Goal: Task Accomplishment & Management: Manage account settings

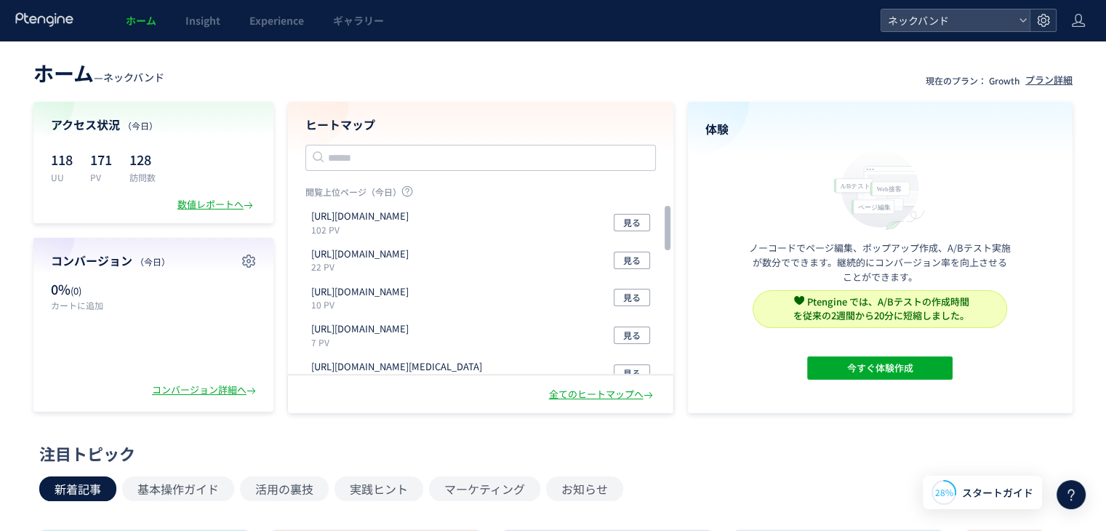
click at [1047, 24] on use at bounding box center [1043, 20] width 12 height 12
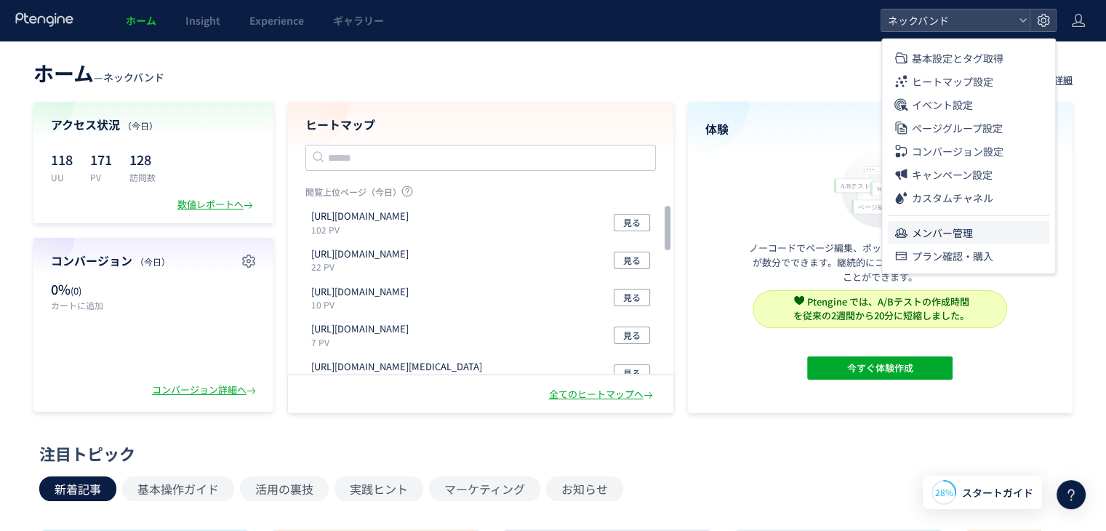
click at [940, 225] on span "メンバー管理" at bounding box center [942, 232] width 61 height 23
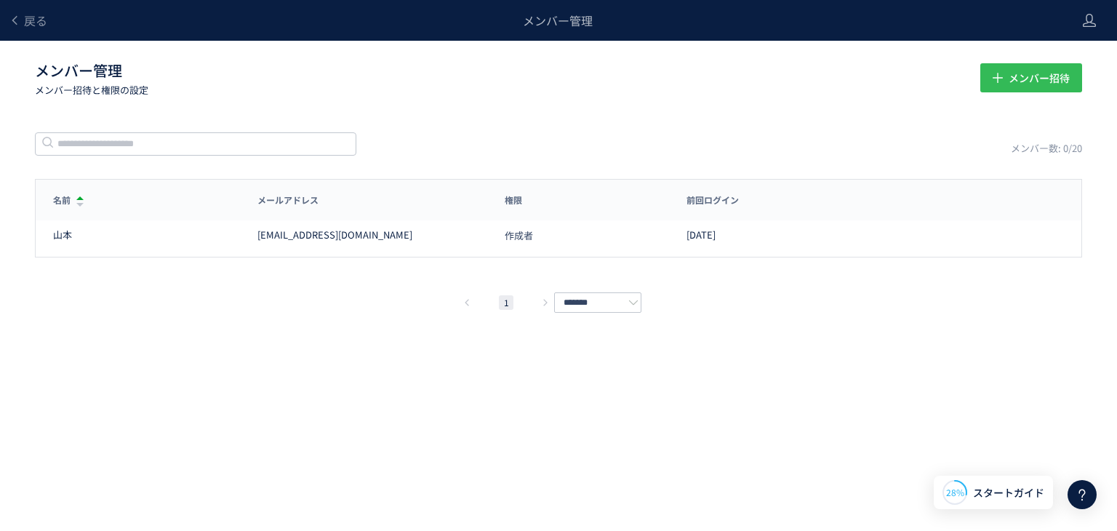
click at [1024, 81] on span "メンバー招待" at bounding box center [1039, 77] width 61 height 29
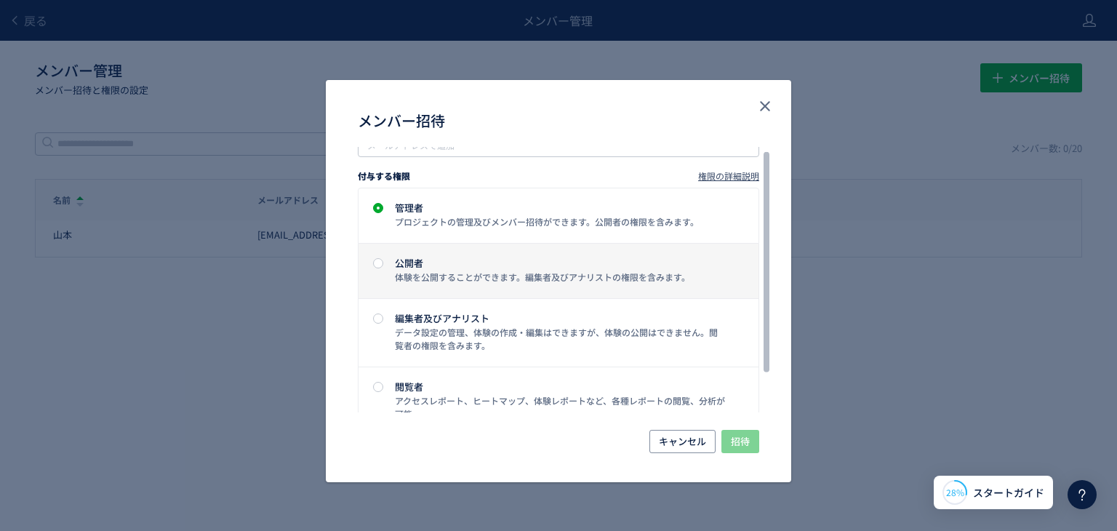
scroll to position [54, 0]
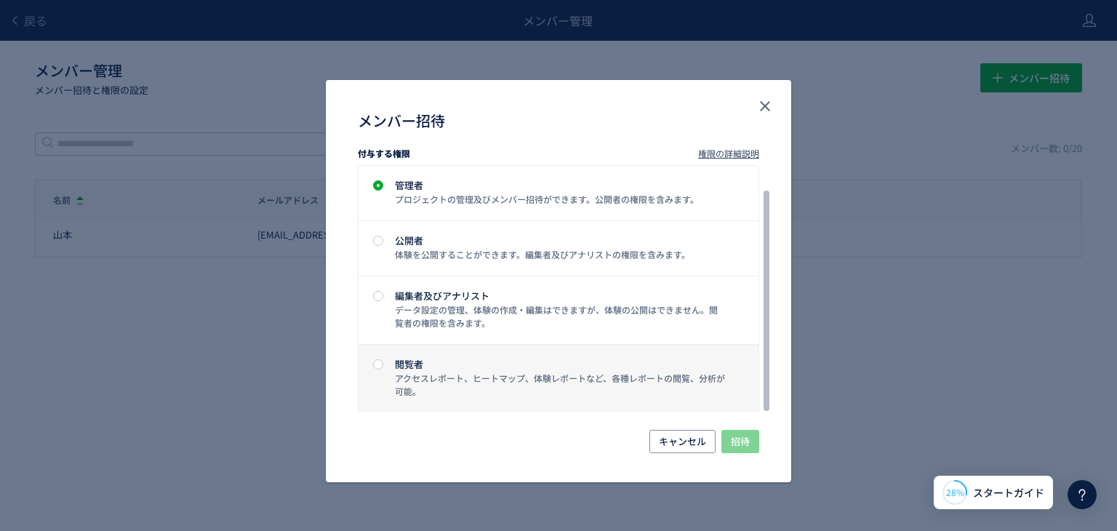
click at [406, 364] on div "閲覧者" at bounding box center [560, 363] width 331 height 9
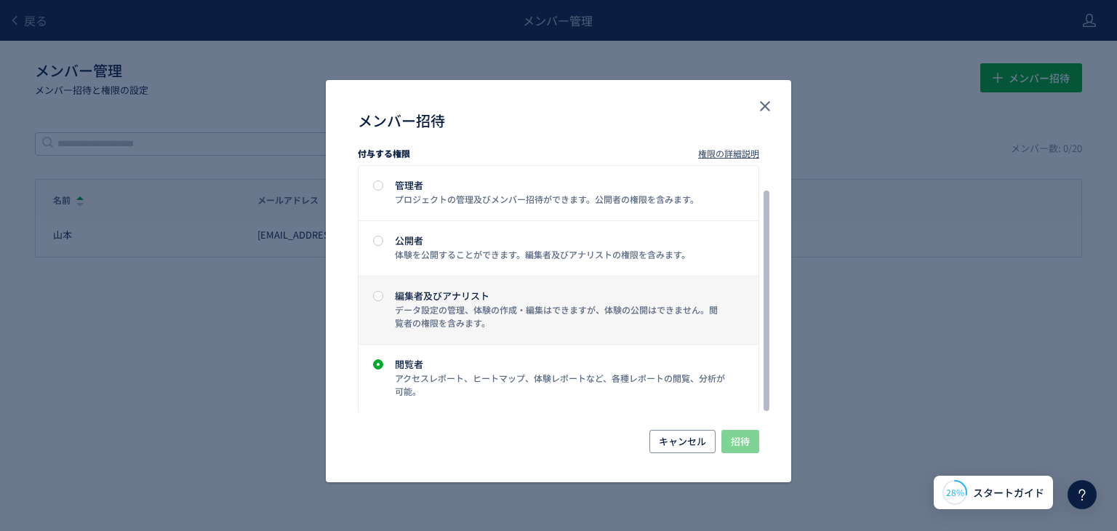
click at [389, 295] on div "編集者及びアナリスト データ設定の管理、体験の作成・編集はできますが、体験の公開はできません。閲覧者の権限を含みます。" at bounding box center [556, 310] width 340 height 39
click at [542, 317] on div "データ設定の管理、体験の作成・編集はできますが、体験の公開はできません。閲覧者の権限を含みます。" at bounding box center [560, 316] width 331 height 26
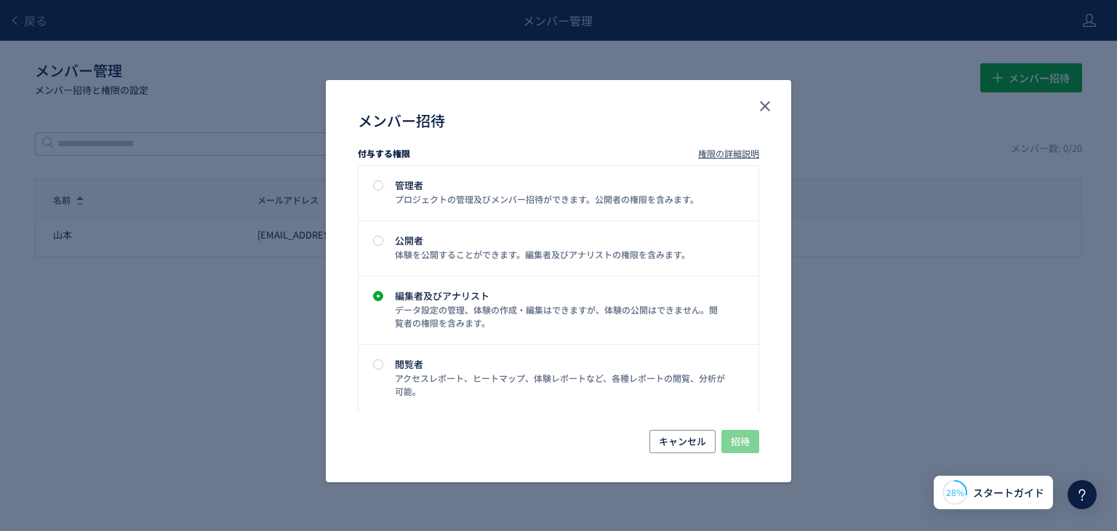
click at [876, 367] on div "メンバー招待 メールアドレス メールアドレスで追加 付与する権限 権限の詳細説明 管理者 プロジェクトの管理及びメンバー招待ができます。公開者の権限を含みます…" at bounding box center [558, 265] width 1117 height 531
click at [776, 105] on button "close" at bounding box center [765, 106] width 23 height 23
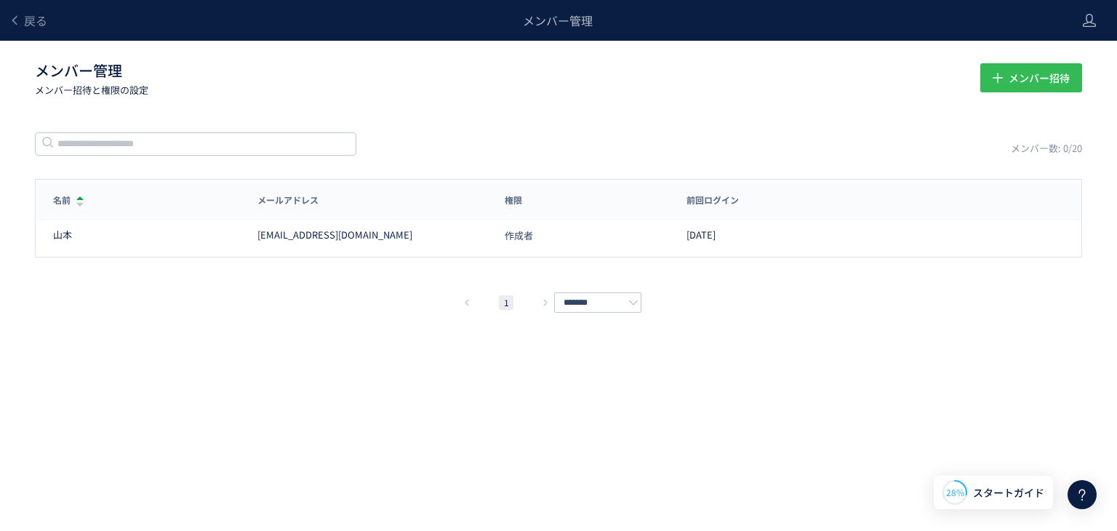
click at [1016, 87] on span "メンバー招待" at bounding box center [1039, 77] width 61 height 29
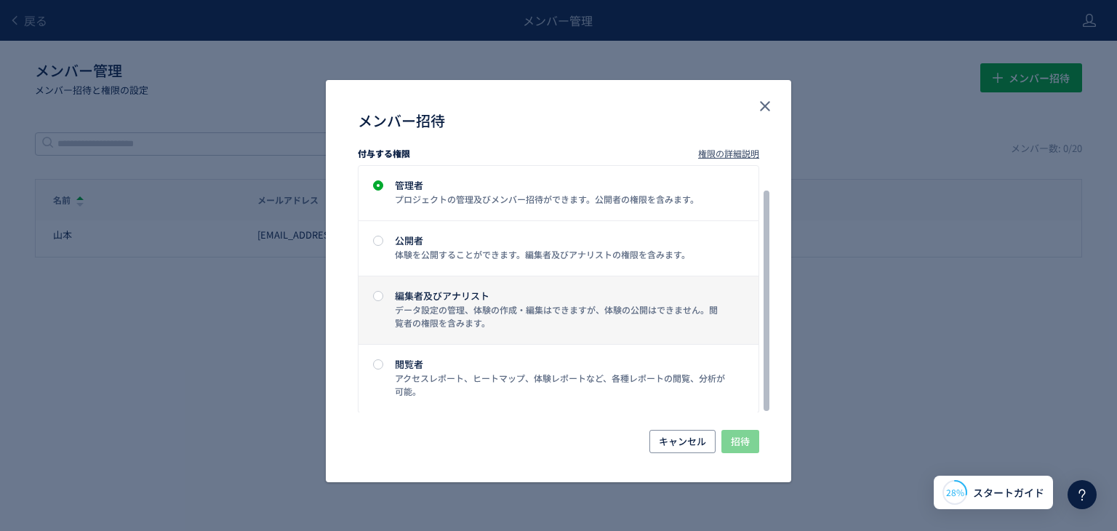
click at [450, 313] on div "データ設定の管理、体験の作成・編集はできますが、体験の公開はできません。閲覧者の権限を含みます。" at bounding box center [560, 316] width 331 height 26
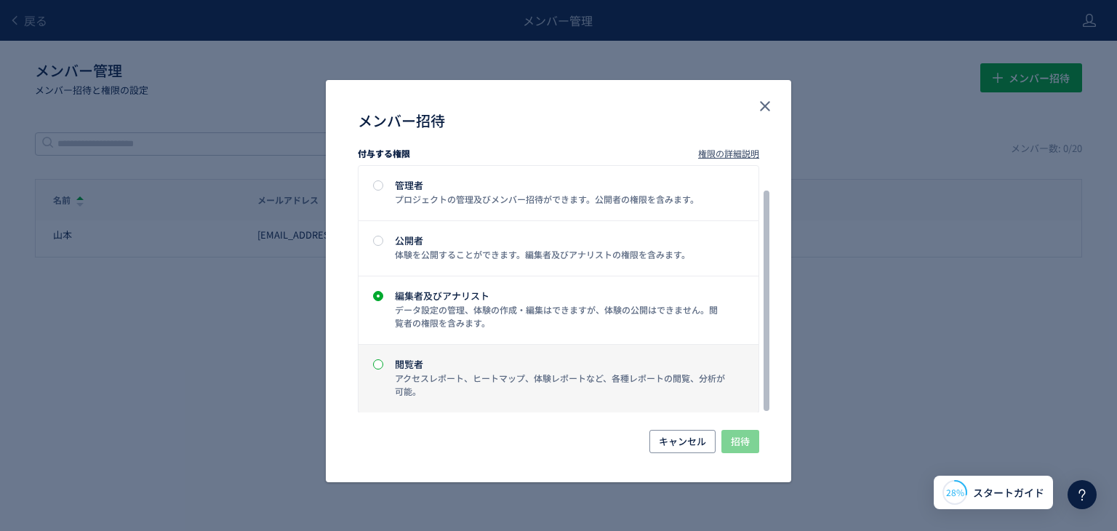
click at [375, 366] on span "メンバー招待" at bounding box center [378, 364] width 10 height 10
click at [647, 378] on div "アクセスレポート、ヒートマップ、体験レポートなど、各種レポートの閲覧、分析が可能。" at bounding box center [560, 385] width 331 height 26
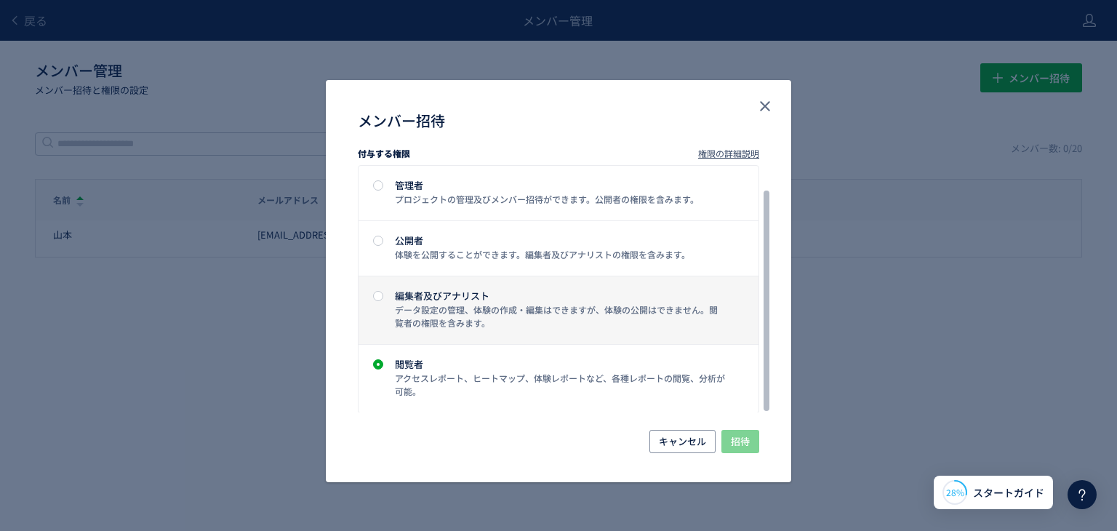
click at [382, 289] on label "編集者及びアナリスト データ設定の管理、体験の作成・編集はできますが、体験の公開はできません。閲覧者の権限を含みます。" at bounding box center [559, 310] width 400 height 68
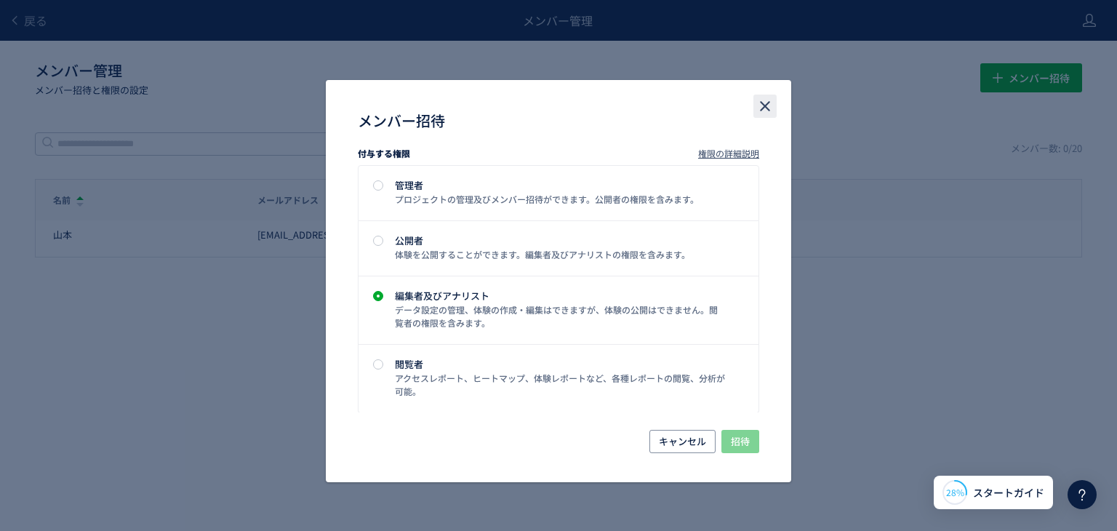
click at [770, 103] on icon "close" at bounding box center [764, 105] width 17 height 17
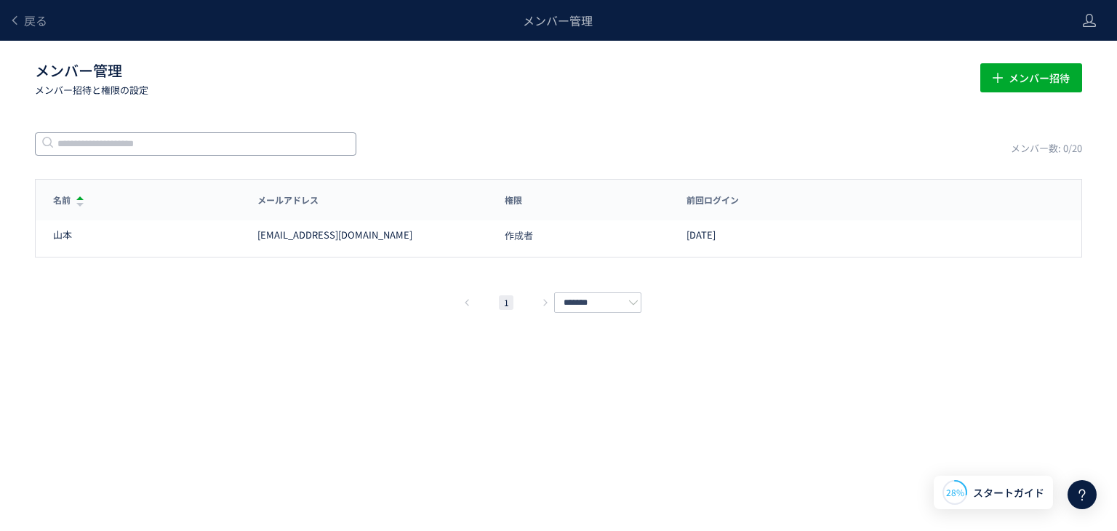
click at [201, 144] on input "text" at bounding box center [195, 143] width 321 height 23
paste input "**********"
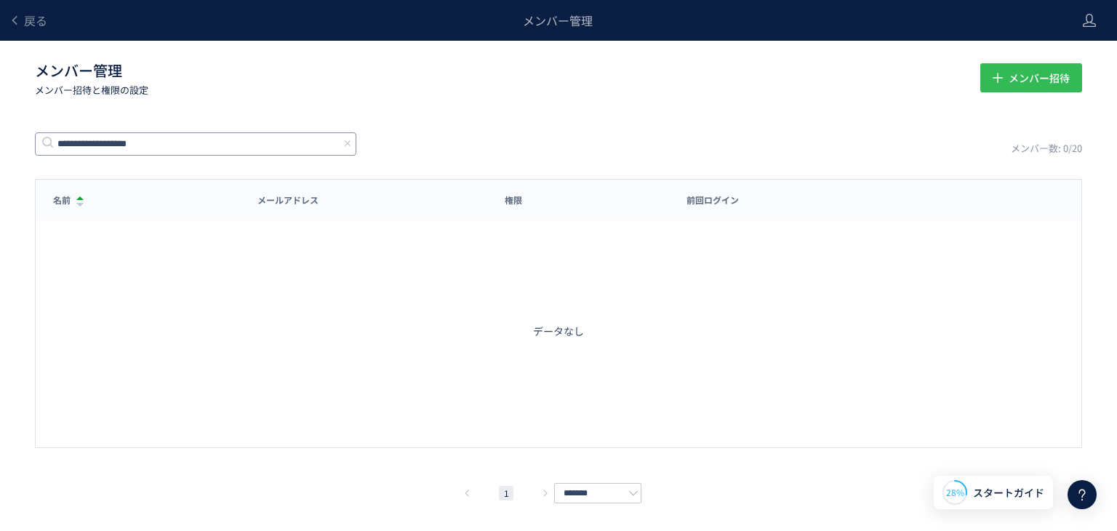
type input "**********"
click at [1024, 76] on span "メンバー招待" at bounding box center [1039, 77] width 61 height 29
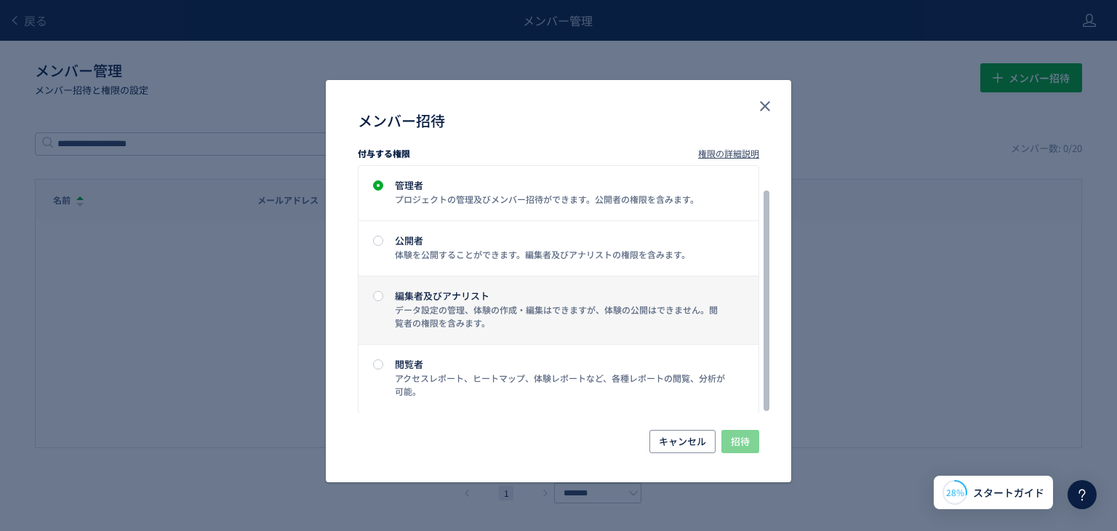
drag, startPoint x: 375, startPoint y: 292, endPoint x: 441, endPoint y: 316, distance: 70.4
click at [375, 292] on span "メンバー招待" at bounding box center [378, 296] width 10 height 10
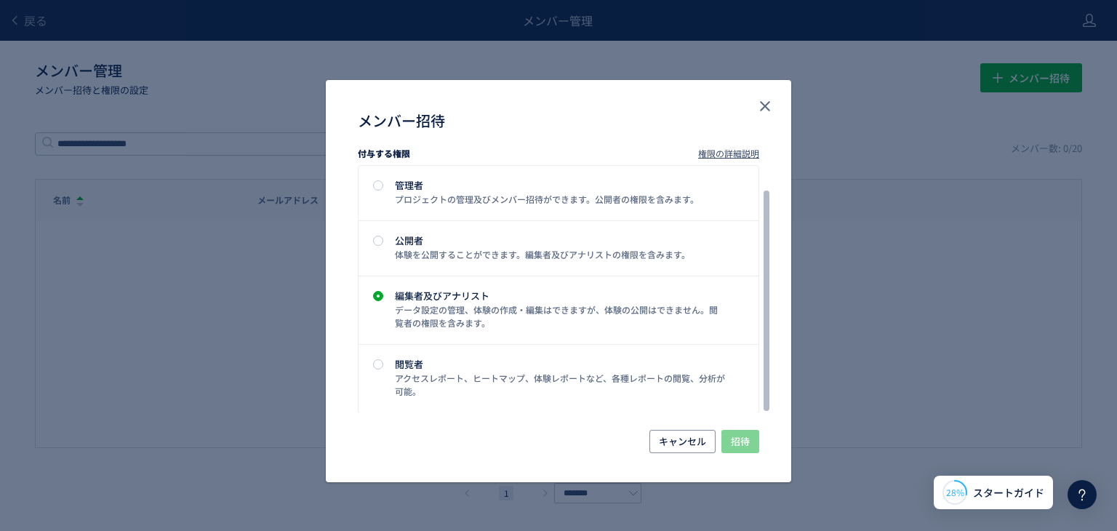
click at [729, 158] on span "権限の詳細説明" at bounding box center [728, 153] width 61 height 12
click at [764, 103] on icon "close" at bounding box center [764, 105] width 17 height 17
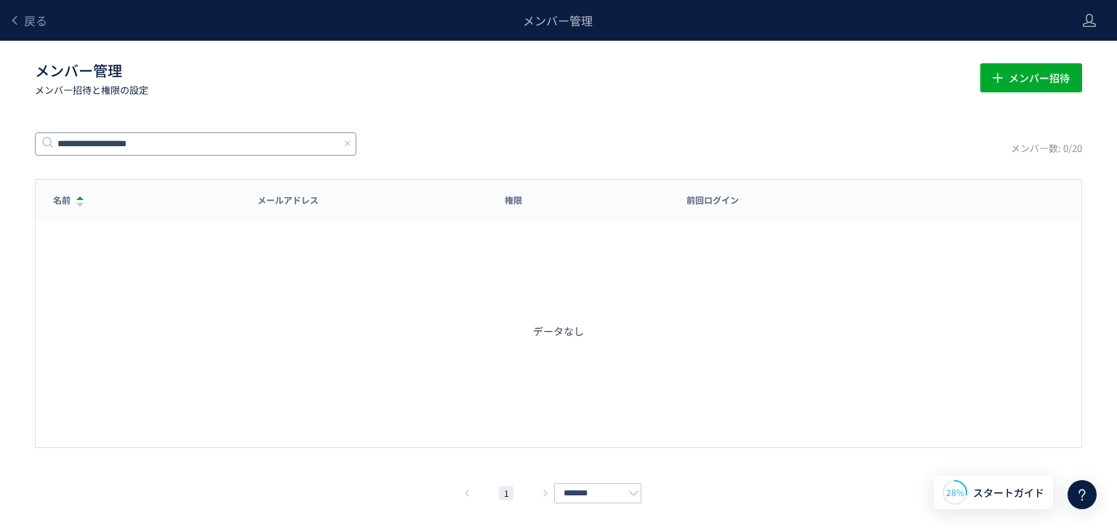
click at [159, 146] on input "**********" at bounding box center [195, 143] width 321 height 23
click at [223, 146] on input "**********" at bounding box center [195, 143] width 321 height 23
click at [281, 148] on input "**********" at bounding box center [195, 143] width 321 height 23
click at [572, 325] on div "データなし" at bounding box center [559, 331] width 1046 height 233
click at [1042, 73] on span "メンバー招待" at bounding box center [1039, 77] width 61 height 29
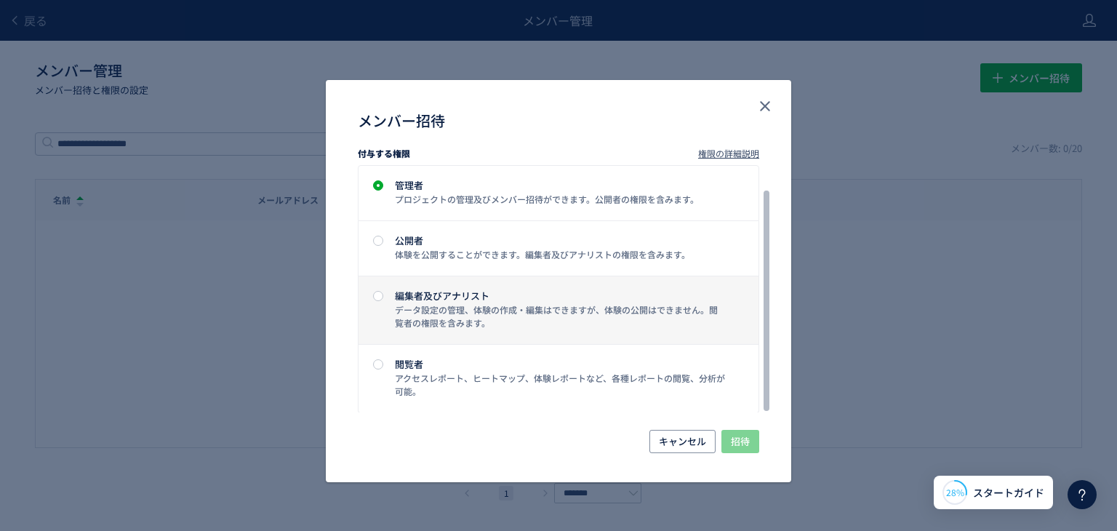
click at [367, 300] on label "編集者及びアナリスト データ設定の管理、体験の作成・編集はできますが、体験の公開はできません。閲覧者の権限を含みます。" at bounding box center [559, 310] width 400 height 68
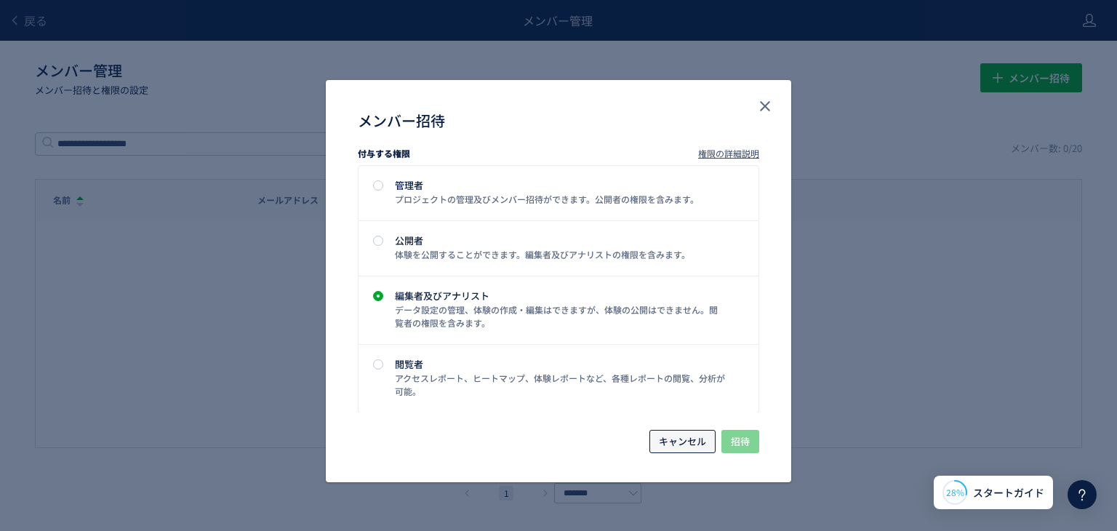
click at [696, 449] on span "キャンセル" at bounding box center [682, 441] width 47 height 23
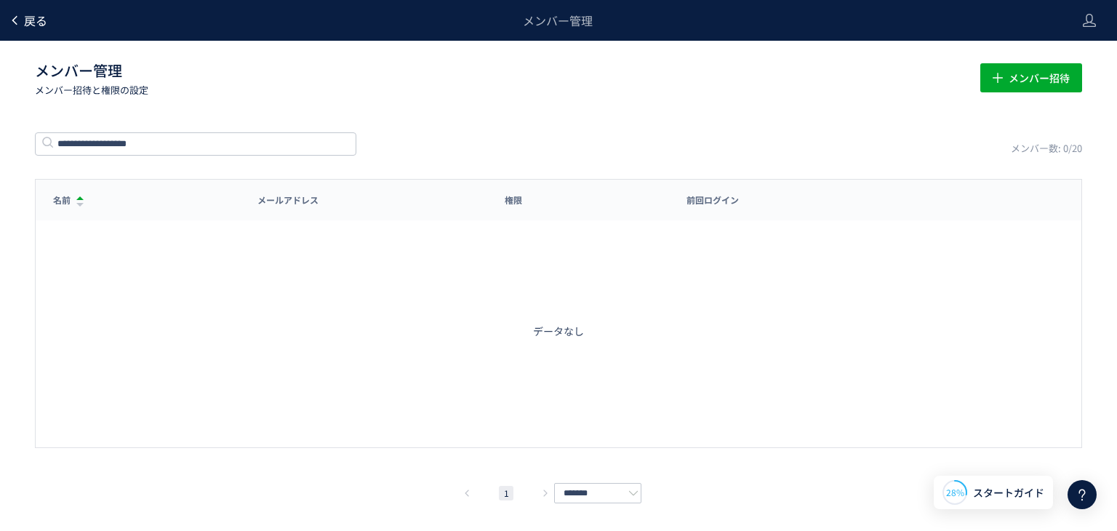
click at [20, 16] on icon at bounding box center [15, 21] width 12 height 12
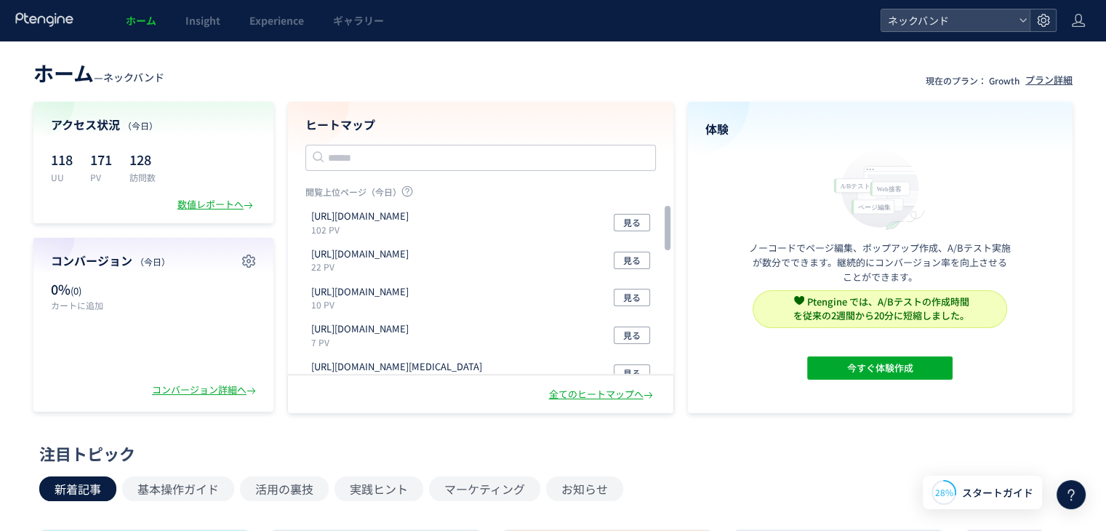
click at [1042, 21] on use at bounding box center [1043, 20] width 12 height 12
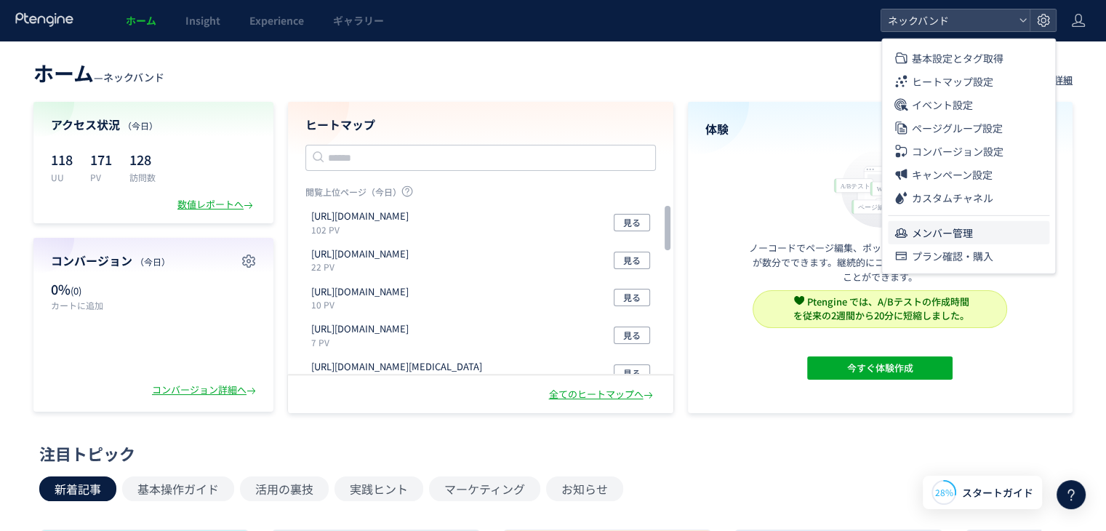
click at [948, 231] on span "メンバー管理" at bounding box center [942, 232] width 61 height 23
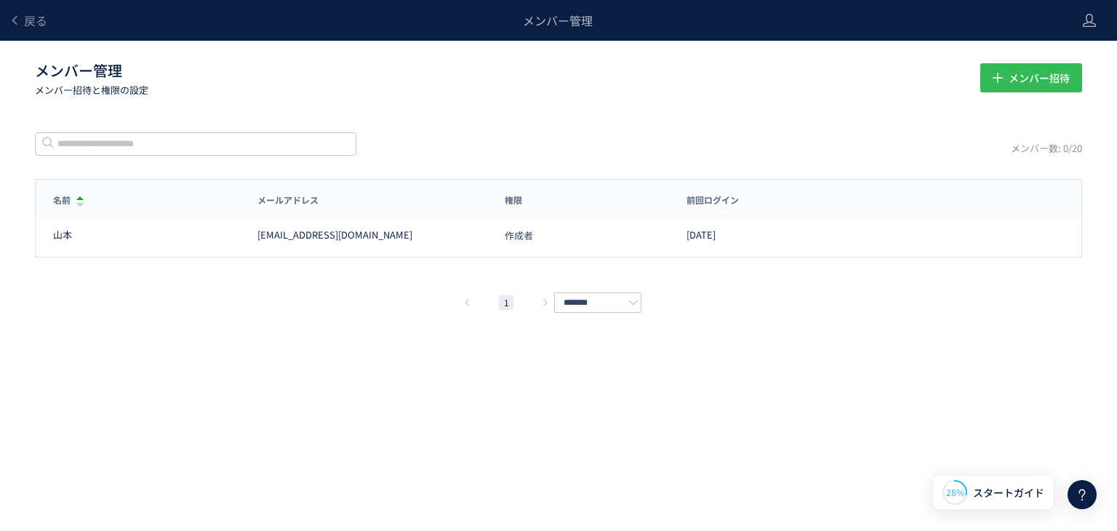
click at [1036, 76] on span "メンバー招待" at bounding box center [1039, 77] width 61 height 29
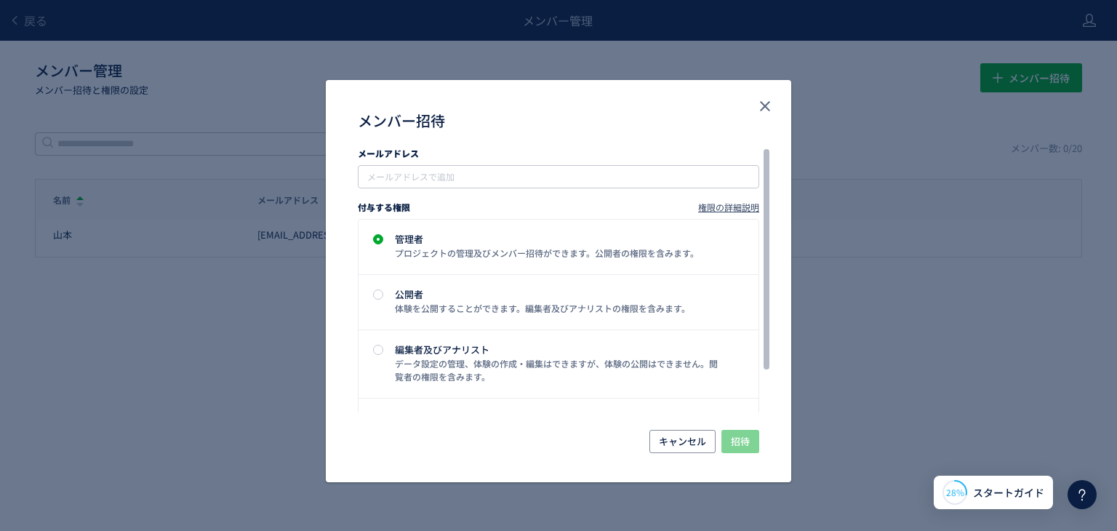
click at [608, 161] on div "メールアドレス" at bounding box center [559, 156] width 402 height 18
click at [578, 175] on input "メンバー招待" at bounding box center [560, 176] width 390 height 17
paste input "**********"
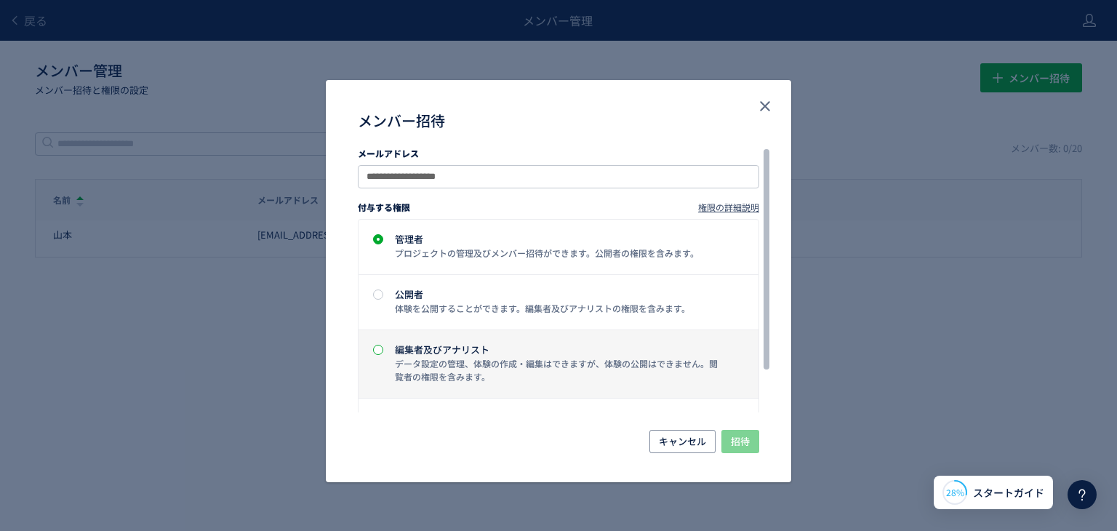
type input "**********"
click at [377, 346] on span "メンバー招待" at bounding box center [378, 350] width 10 height 10
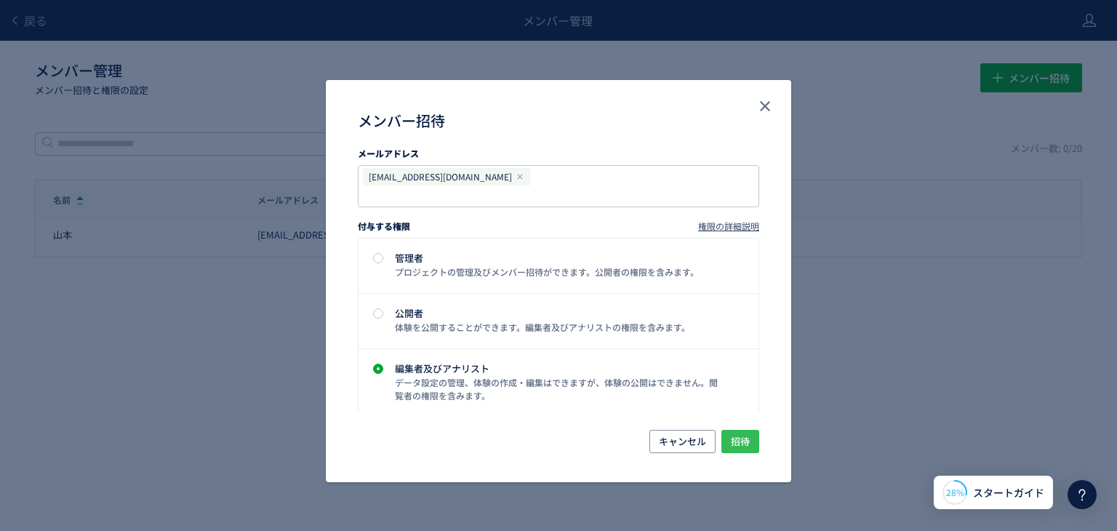
click at [742, 442] on span "招待" at bounding box center [740, 441] width 19 height 23
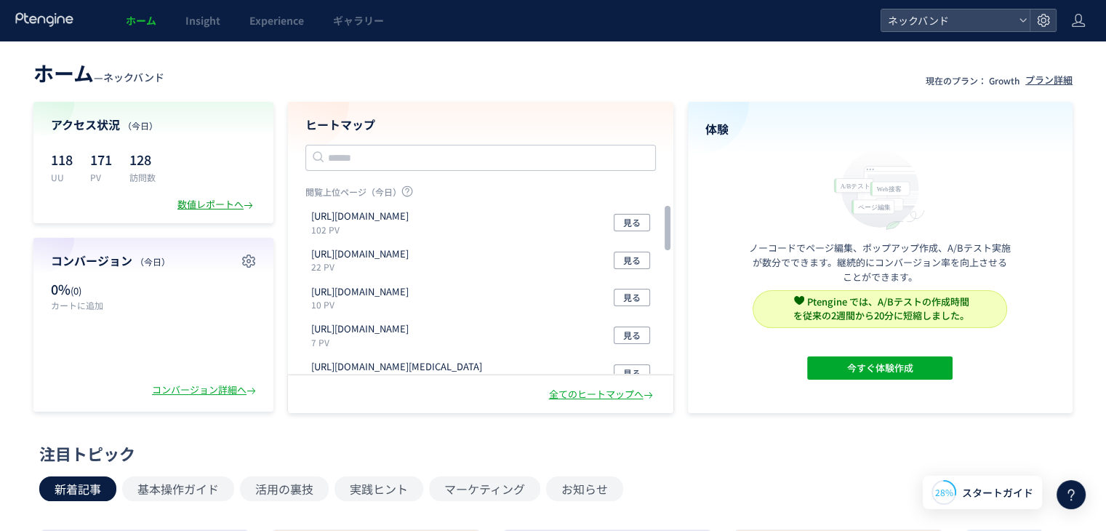
click at [227, 207] on div "数値レポートへ" at bounding box center [216, 205] width 79 height 14
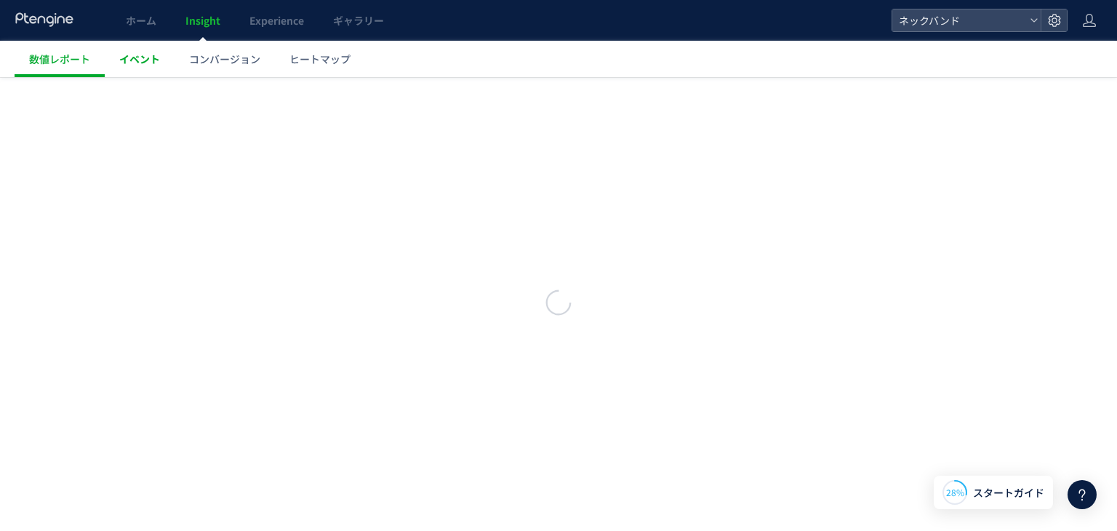
click at [131, 60] on span "イベント" at bounding box center [139, 59] width 41 height 15
click at [234, 56] on body "ホーム Insight Experience ギャラリー ネックバンド 数値レポート イベント コンバージョン ヒートマップ スキップ タグ設置を他の人に任せ…" at bounding box center [553, 265] width 1106 height 531
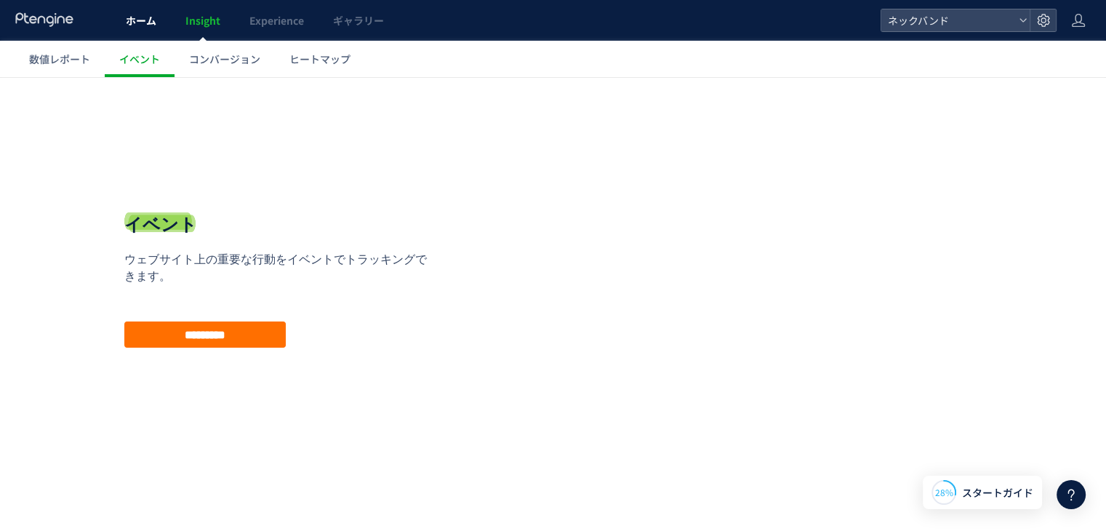
click at [142, 25] on span "ホーム" at bounding box center [141, 20] width 31 height 15
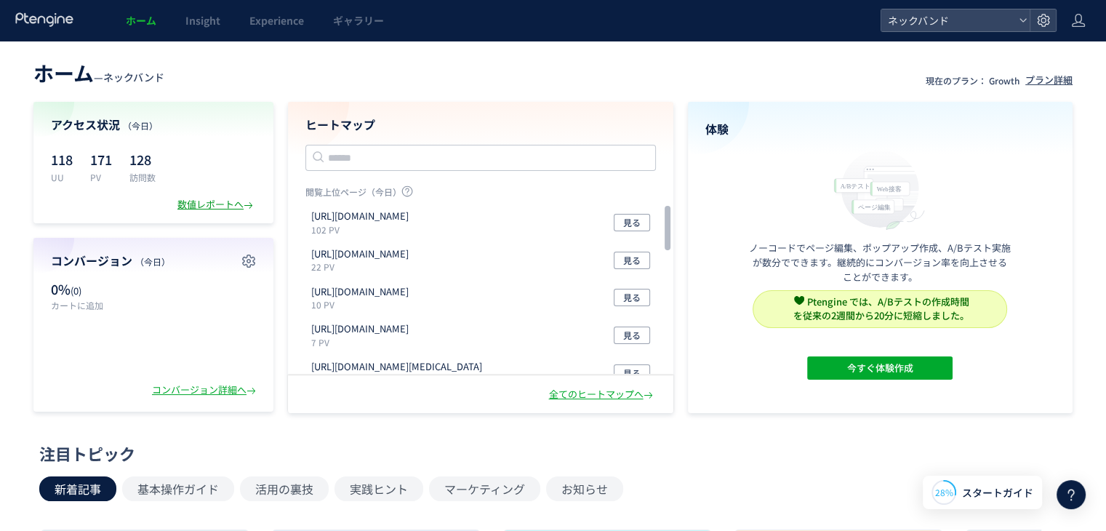
click at [209, 208] on div "数値レポートへ" at bounding box center [216, 205] width 79 height 14
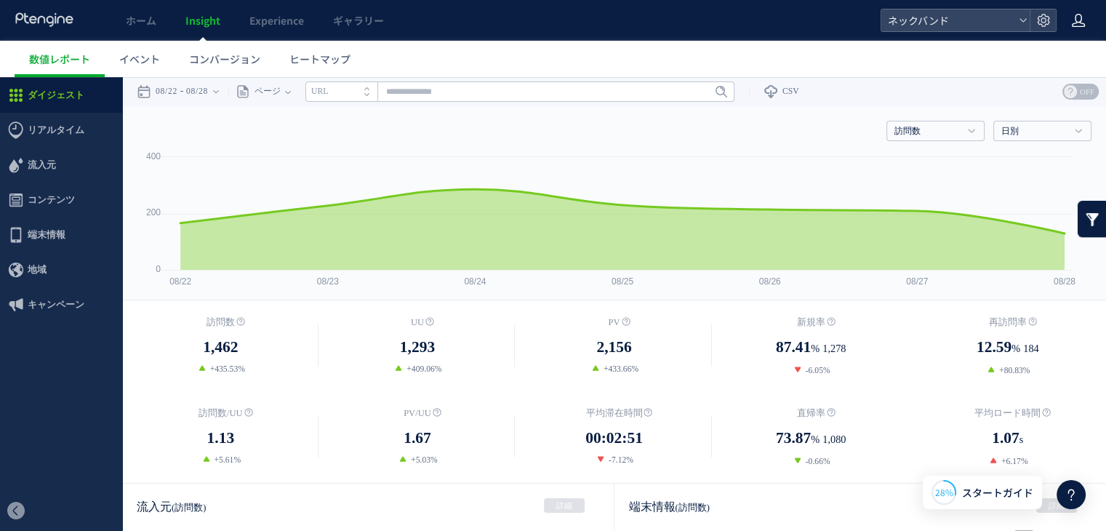
click at [1081, 27] on use at bounding box center [1078, 20] width 13 height 13
click at [1045, 18] on div at bounding box center [1043, 20] width 26 height 22
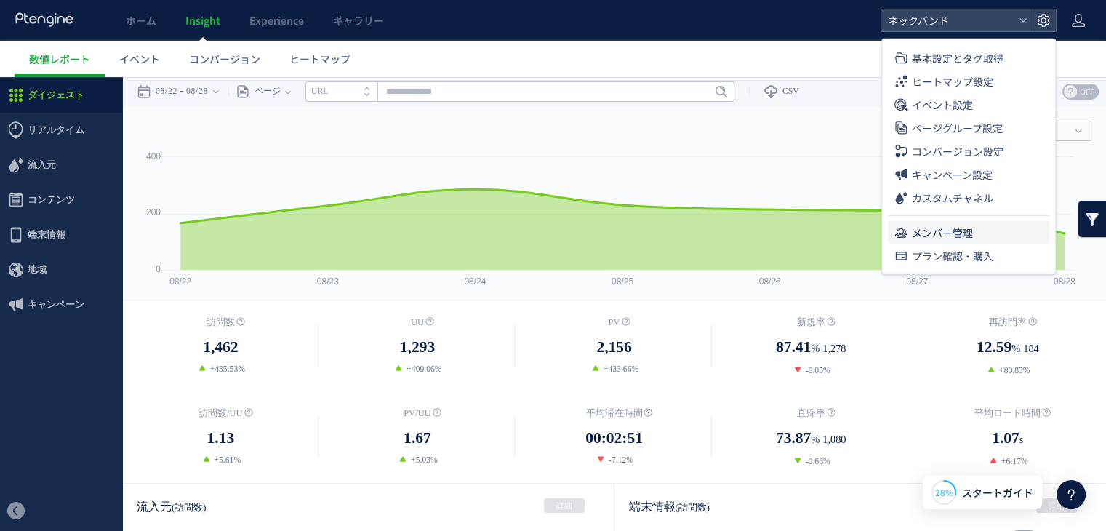
click at [959, 231] on span "メンバー管理" at bounding box center [942, 232] width 61 height 23
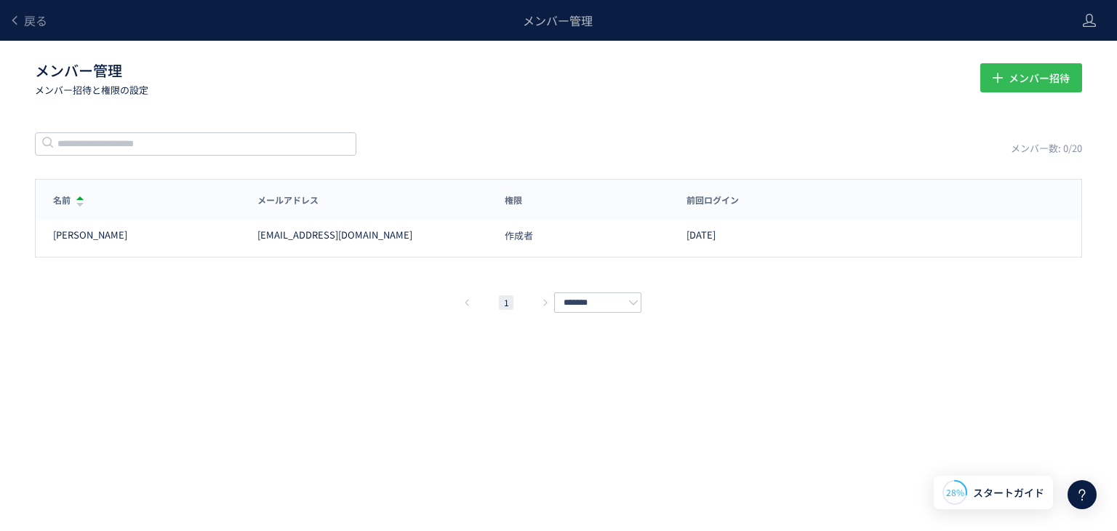
click at [1021, 84] on span "メンバー招待" at bounding box center [1039, 77] width 61 height 29
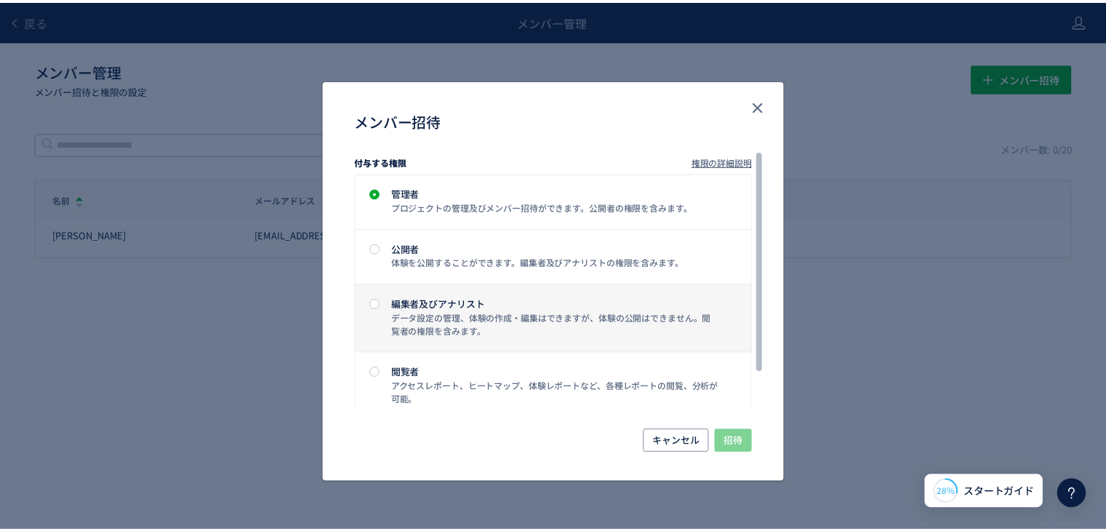
scroll to position [54, 0]
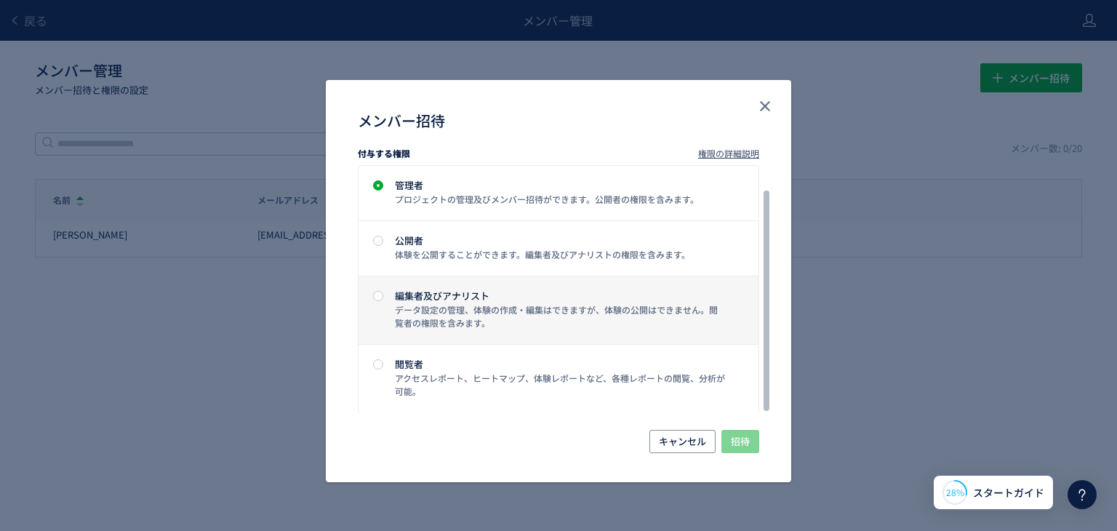
click at [373, 298] on span "メンバー招待" at bounding box center [378, 310] width 10 height 39
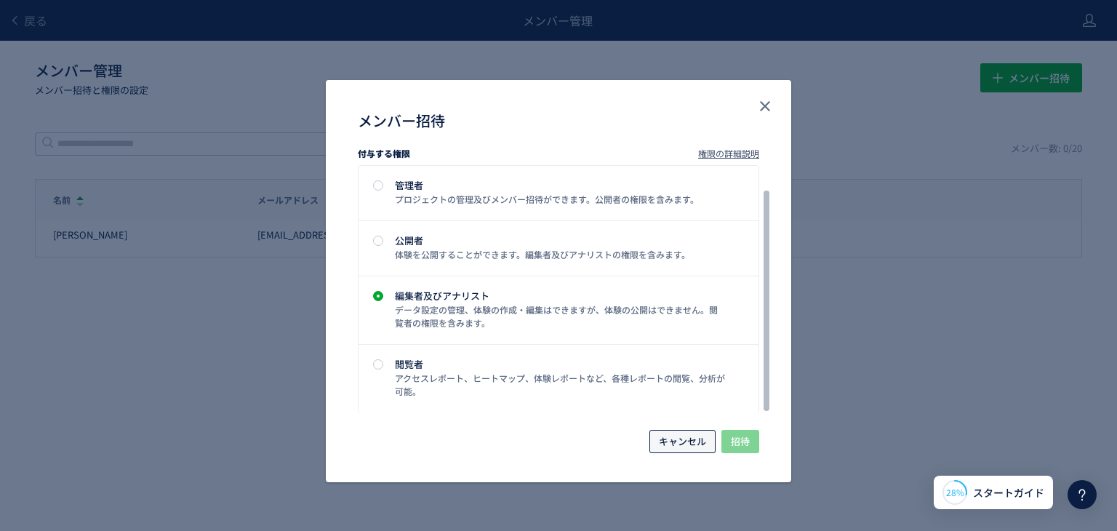
click at [697, 446] on span "キャンセル" at bounding box center [682, 441] width 47 height 23
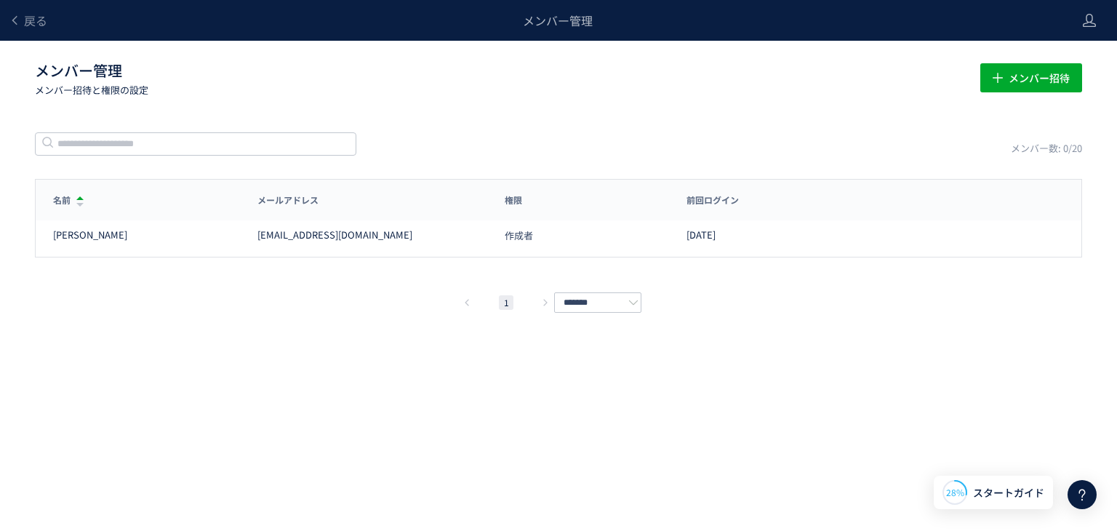
click at [523, 11] on div "メンバー管理" at bounding box center [557, 20] width 1021 height 41
click at [39, 19] on span "戻る" at bounding box center [35, 20] width 23 height 17
